Goal: Transaction & Acquisition: Purchase product/service

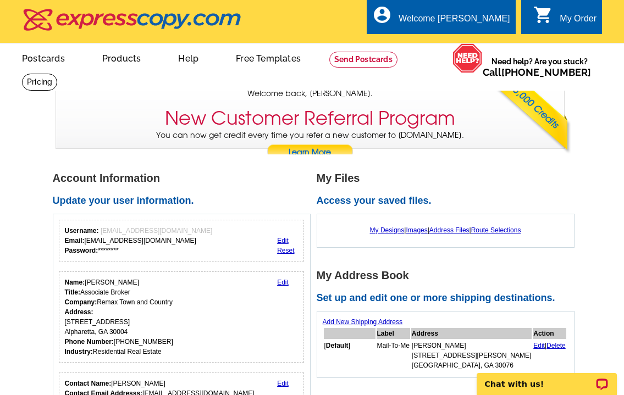
click at [386, 230] on link "My Designs" at bounding box center [387, 230] width 35 height 8
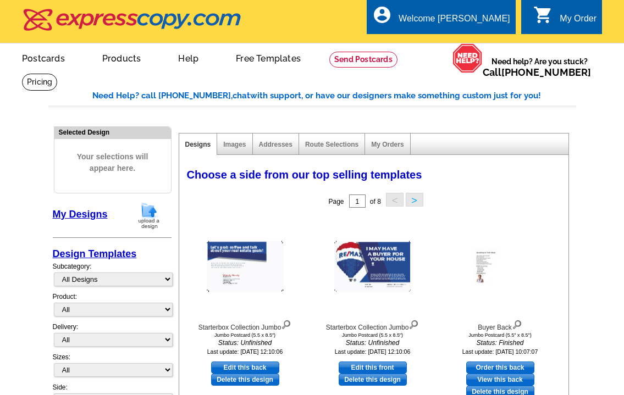
click at [474, 49] on link "My Account" at bounding box center [484, 53] width 43 height 9
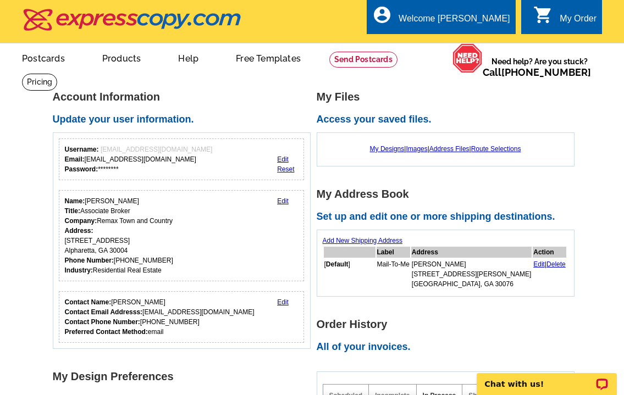
click at [384, 147] on link "My Designs" at bounding box center [387, 149] width 35 height 8
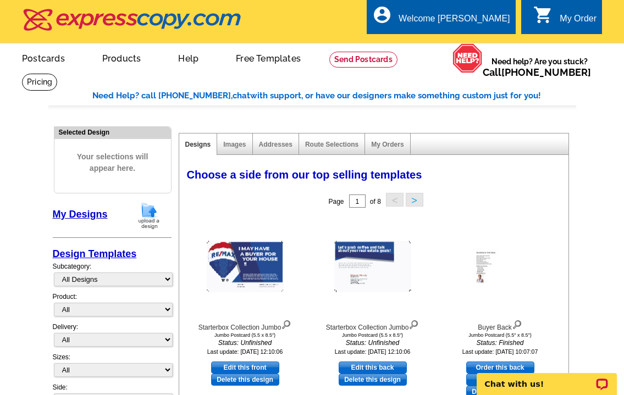
click at [389, 143] on link "My Orders" at bounding box center [387, 145] width 32 height 8
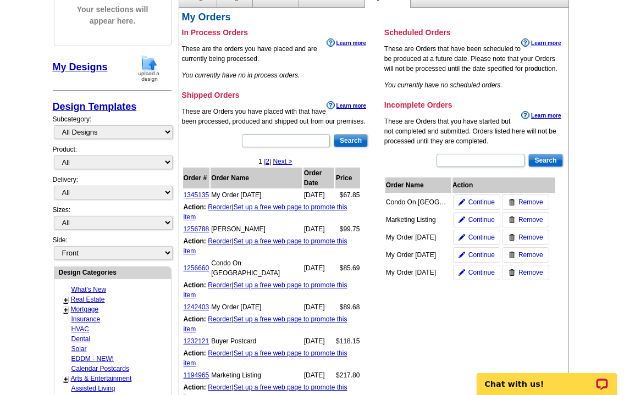
scroll to position [149, 0]
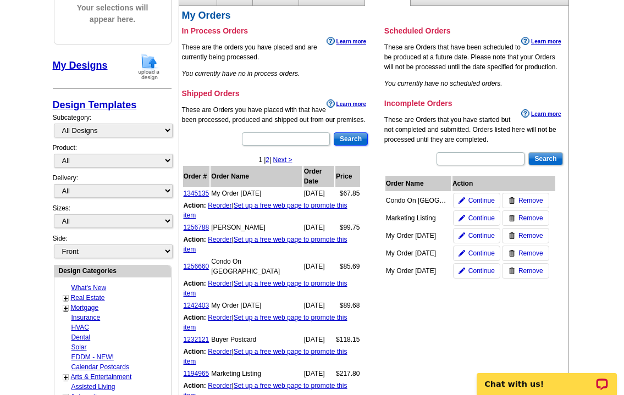
click at [349, 138] on input "Search" at bounding box center [351, 138] width 34 height 13
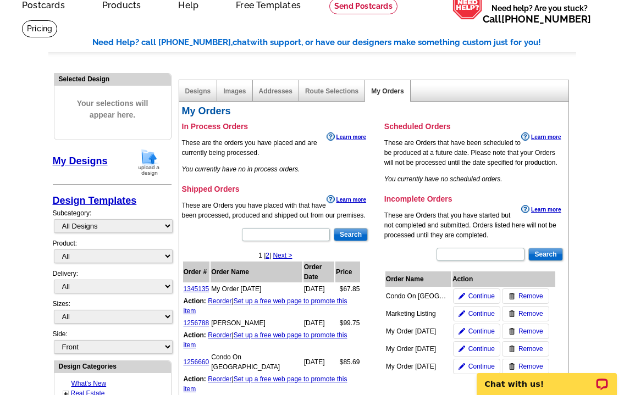
scroll to position [54, 0]
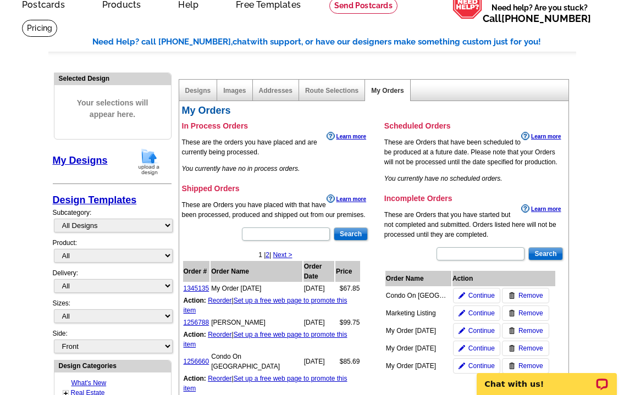
click at [200, 88] on link "Designs" at bounding box center [198, 91] width 26 height 8
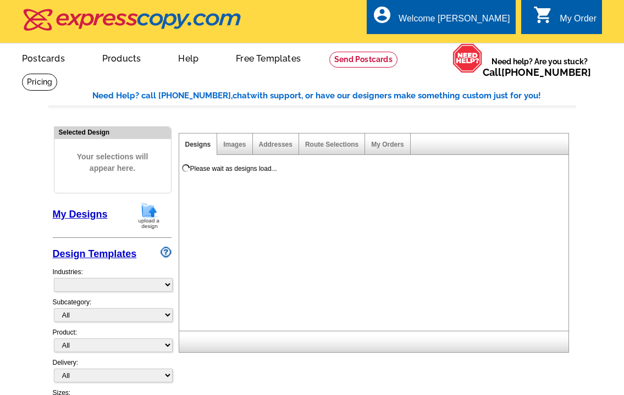
select select "785"
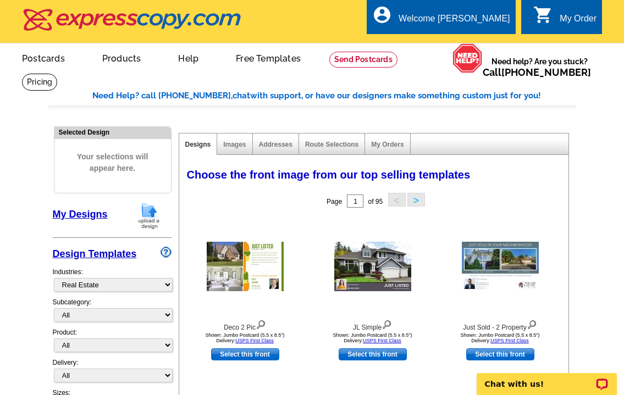
click at [382, 145] on link "My Orders" at bounding box center [387, 145] width 32 height 8
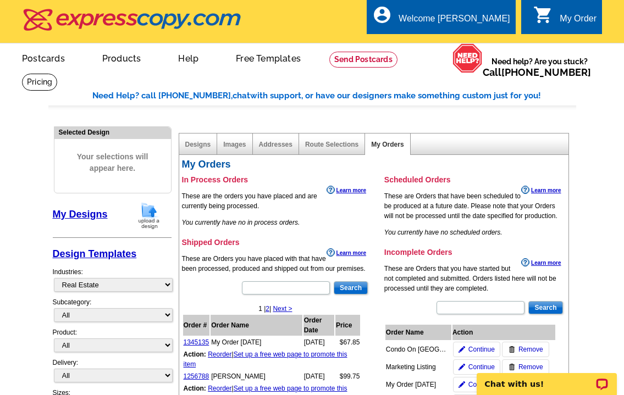
click at [77, 213] on link "My Designs" at bounding box center [80, 214] width 55 height 11
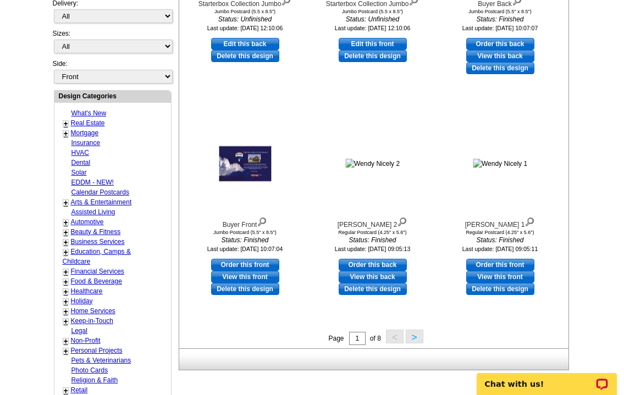
scroll to position [328, 0]
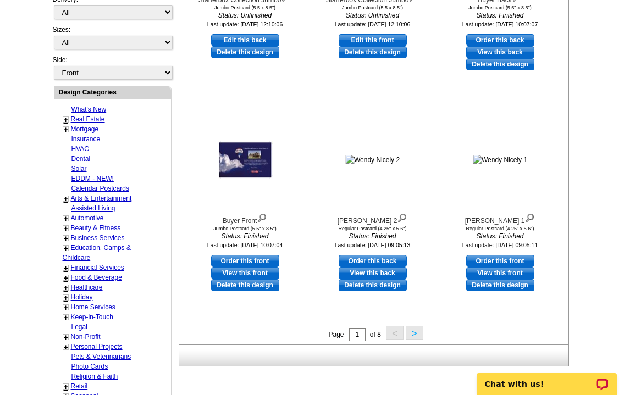
click at [235, 171] on img at bounding box center [245, 160] width 55 height 38
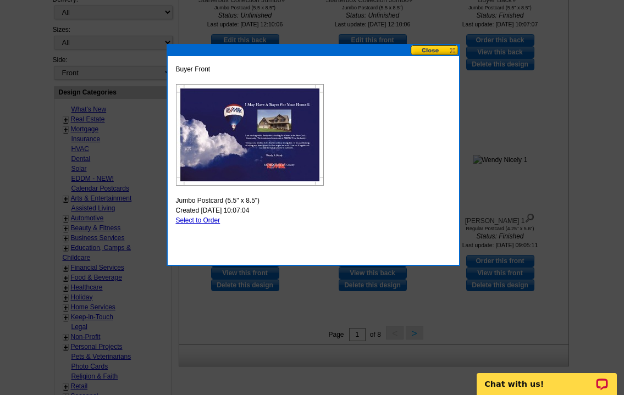
click at [207, 219] on link "Select to Order" at bounding box center [198, 221] width 45 height 8
select select "2"
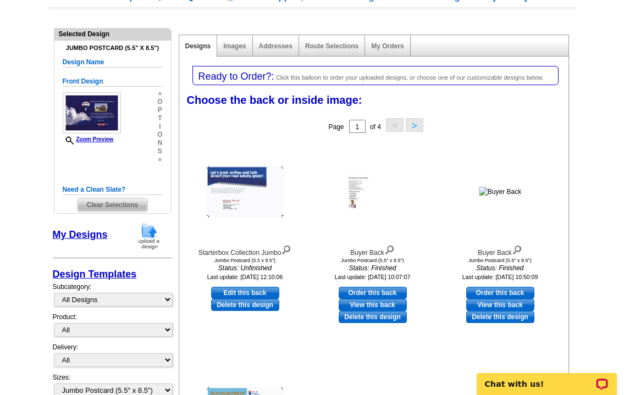
scroll to position [124, 0]
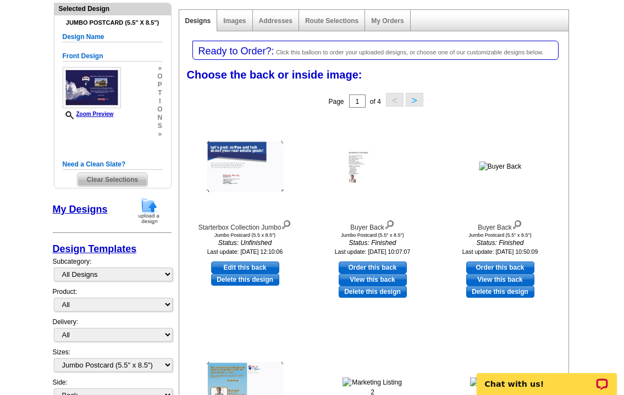
click at [368, 263] on link "Order this back" at bounding box center [373, 268] width 68 height 12
select select "front"
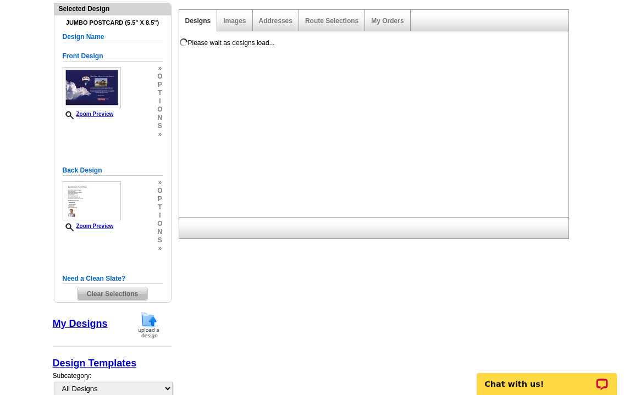
scroll to position [0, 0]
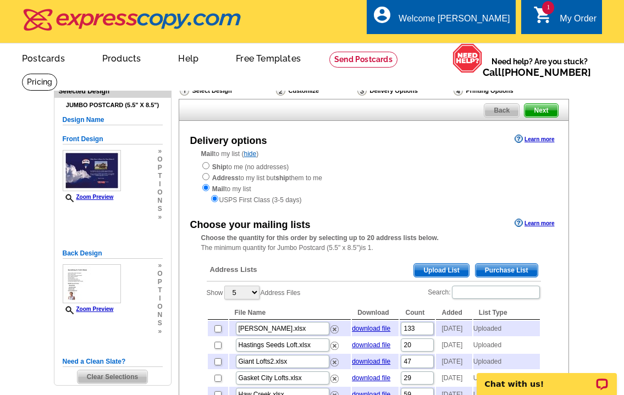
click at [158, 203] on span "n" at bounding box center [159, 201] width 5 height 8
